Goal: Navigation & Orientation: Find specific page/section

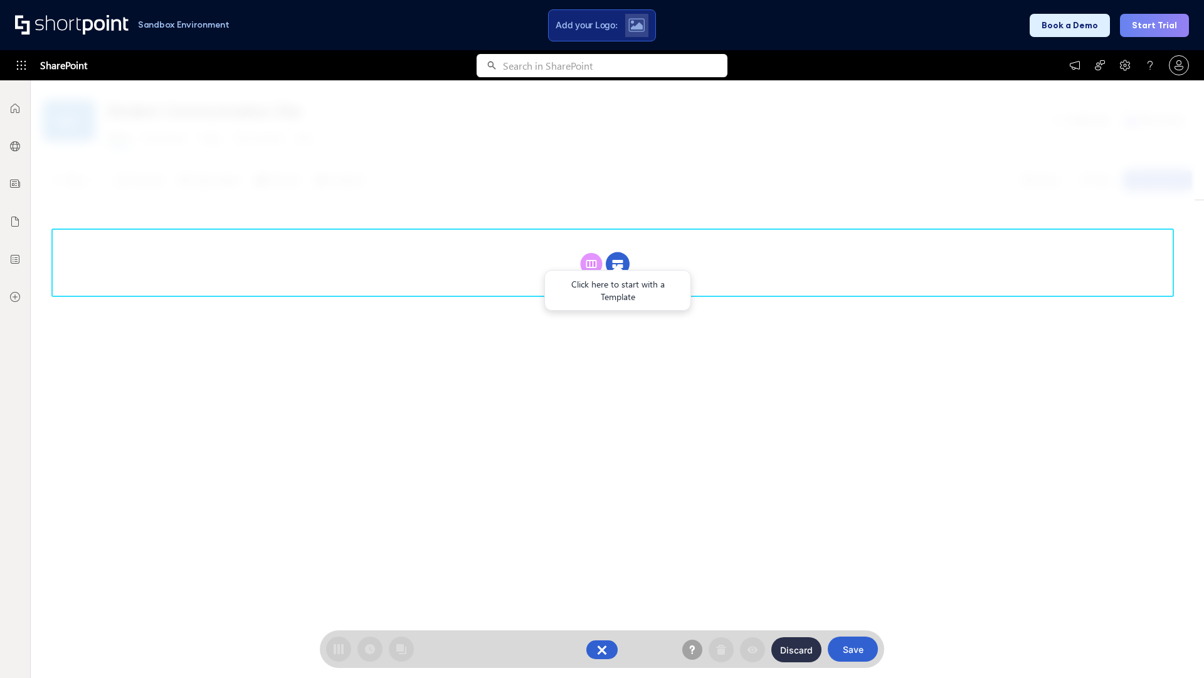
click at [618, 263] on circle at bounding box center [618, 264] width 24 height 24
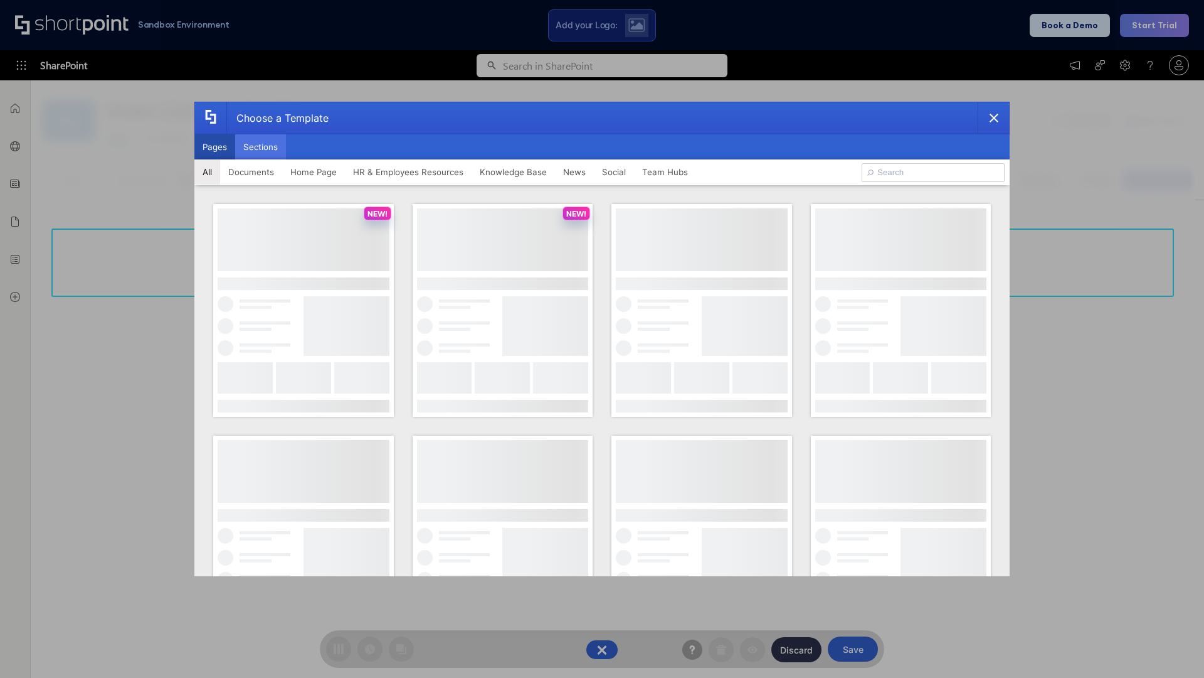
click at [260, 147] on button "Sections" at bounding box center [260, 146] width 51 height 25
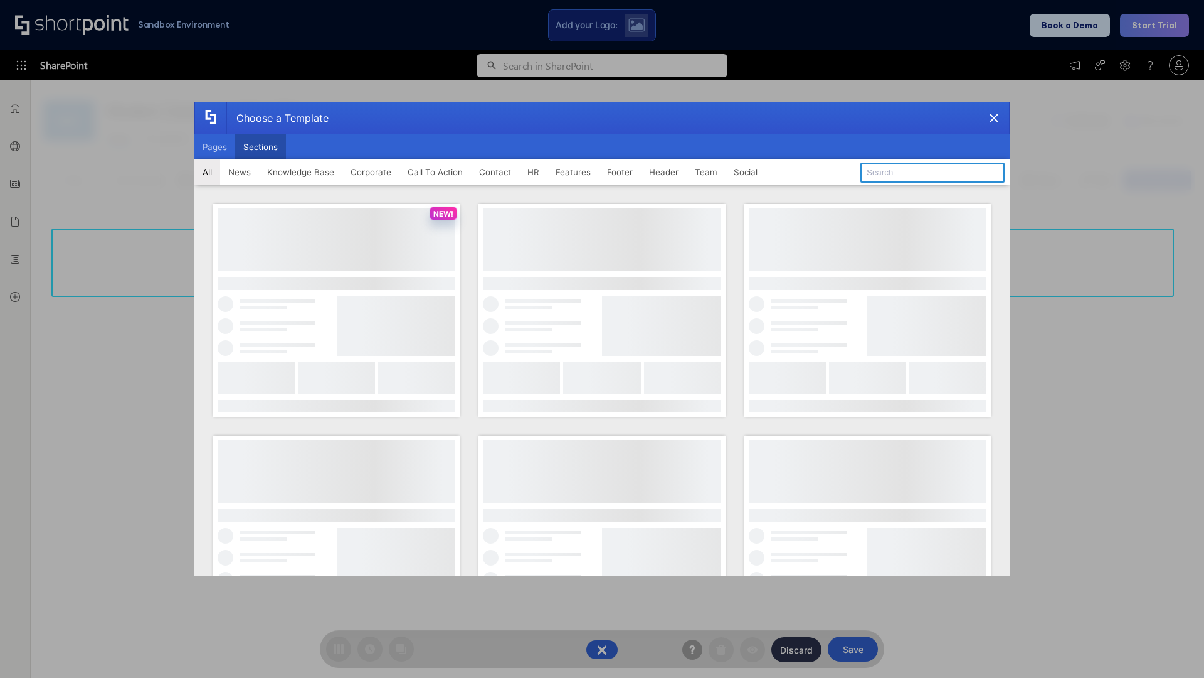
type input "Teammate 2"
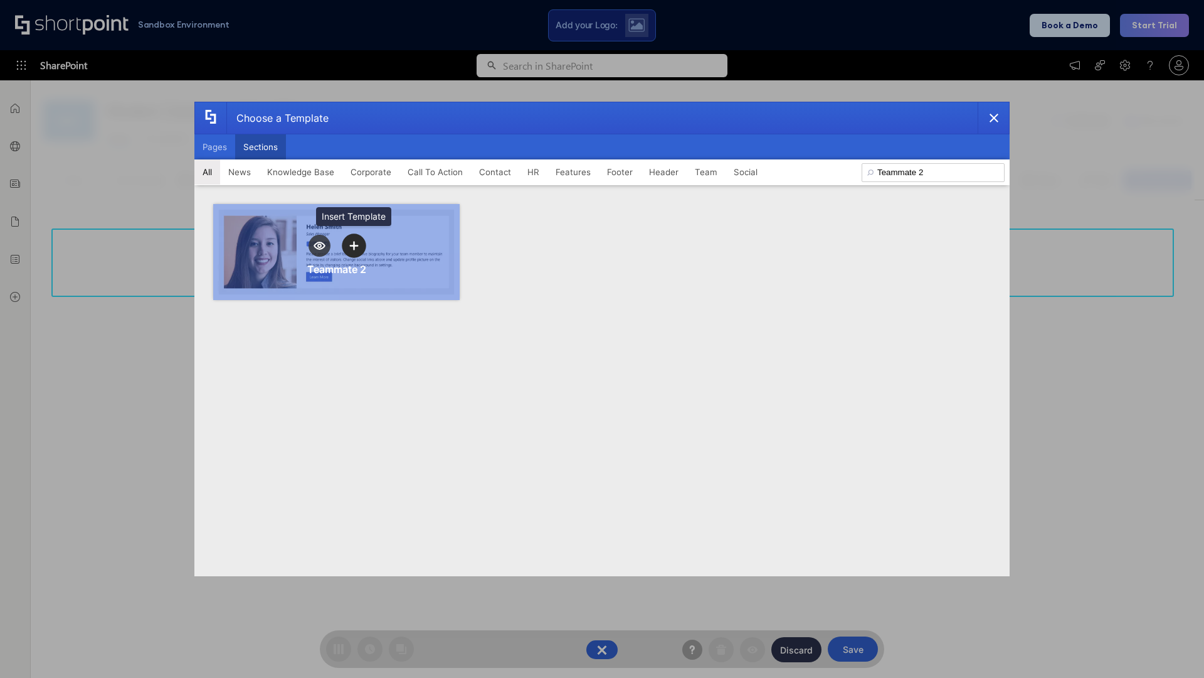
click at [354, 245] on icon "template selector" at bounding box center [353, 245] width 9 height 9
